Goal: Information Seeking & Learning: Learn about a topic

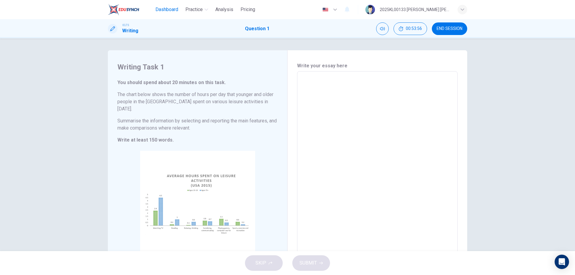
click at [167, 10] on span "Dashboard" at bounding box center [166, 9] width 23 height 7
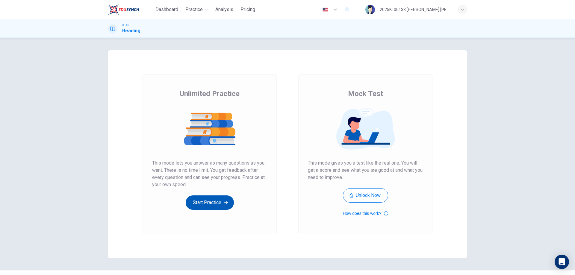
click at [214, 201] on button "Start Practice" at bounding box center [210, 203] width 48 height 14
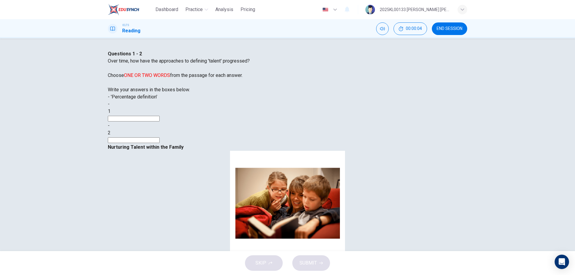
click at [153, 122] on input at bounding box center [134, 119] width 52 height 6
type input "test"
click at [155, 143] on input at bounding box center [134, 141] width 52 height 6
type input "test"
click at [316, 264] on span "SUBMIT" at bounding box center [308, 263] width 17 height 8
